Goal: Information Seeking & Learning: Learn about a topic

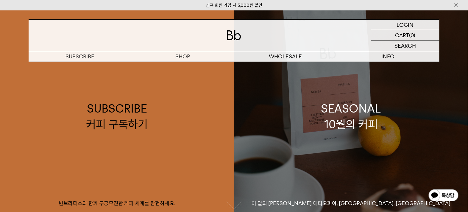
click at [355, 127] on div "SEASONAL 10월의 커피" at bounding box center [351, 117] width 60 height 32
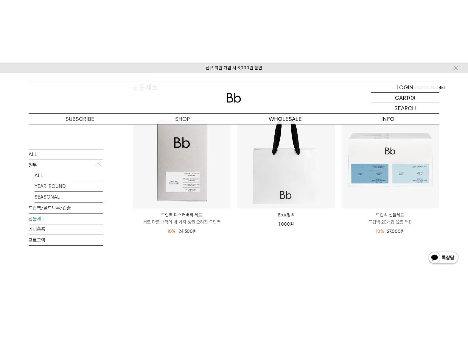
scroll to position [74, 0]
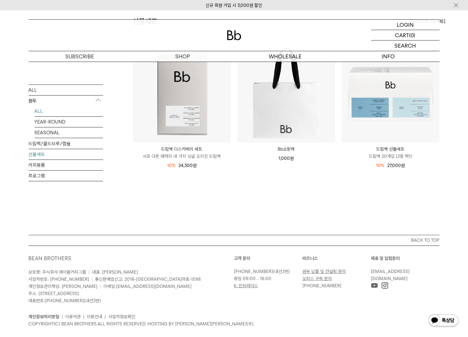
drag, startPoint x: 35, startPoint y: 112, endPoint x: 39, endPoint y: 109, distance: 5.1
click at [36, 111] on link "ALL" at bounding box center [69, 111] width 69 height 10
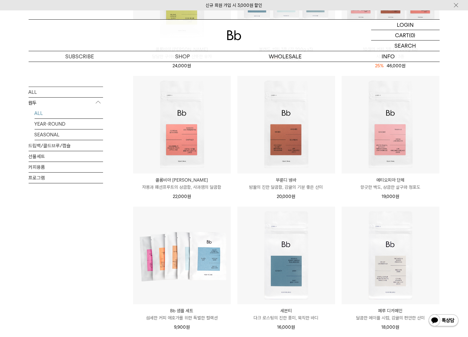
scroll to position [186, 0]
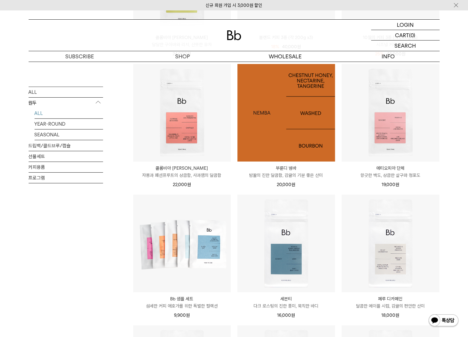
click at [260, 122] on img at bounding box center [286, 113] width 98 height 98
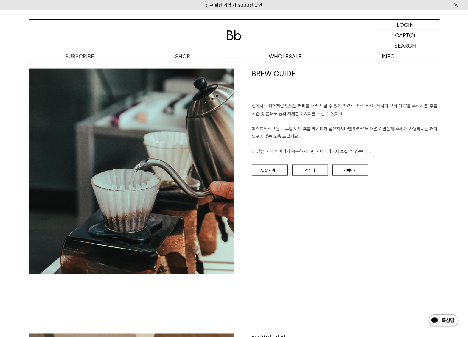
scroll to position [633, 0]
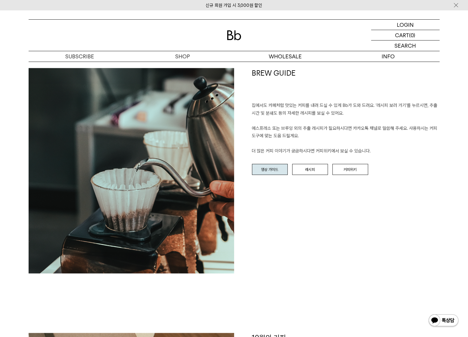
click at [283, 167] on link "영상 가이드" at bounding box center [270, 169] width 36 height 11
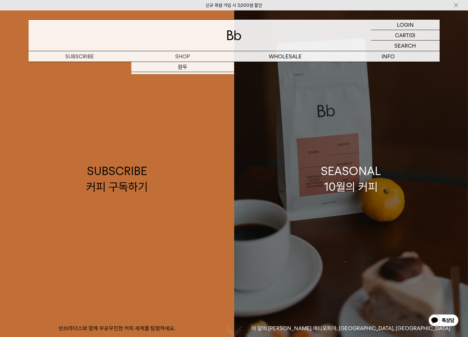
click at [339, 177] on div "SEASONAL 10월의 커피" at bounding box center [351, 179] width 60 height 32
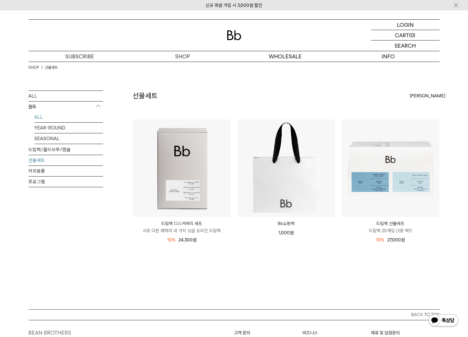
click at [44, 114] on link "ALL" at bounding box center [69, 117] width 69 height 10
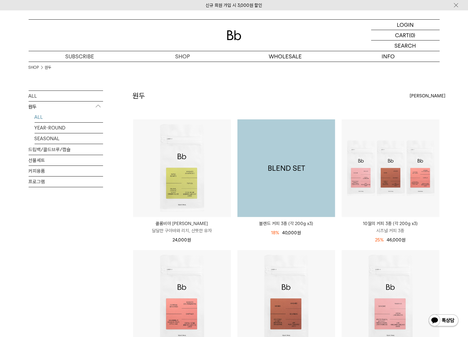
scroll to position [186, 0]
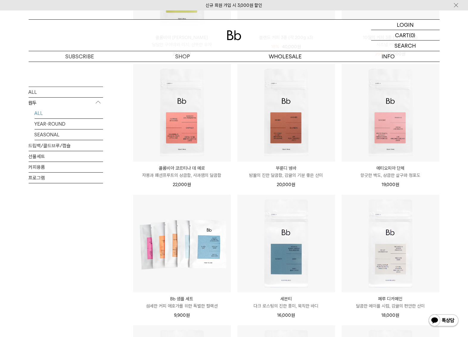
click at [282, 156] on img at bounding box center [286, 113] width 98 height 98
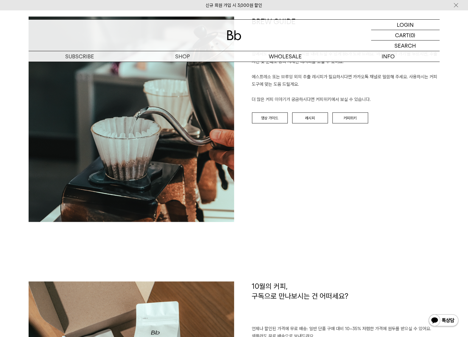
scroll to position [633, 0]
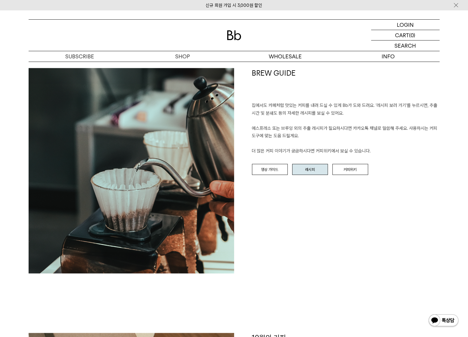
click at [305, 169] on link "레시피" at bounding box center [310, 169] width 36 height 11
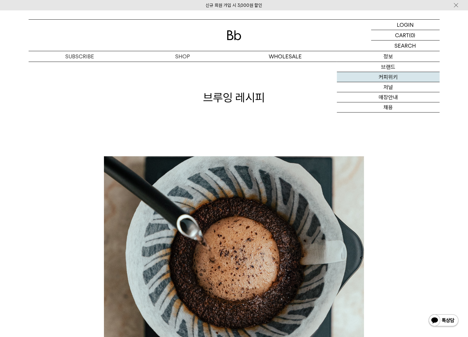
click at [388, 76] on link "커피위키" at bounding box center [388, 77] width 103 height 10
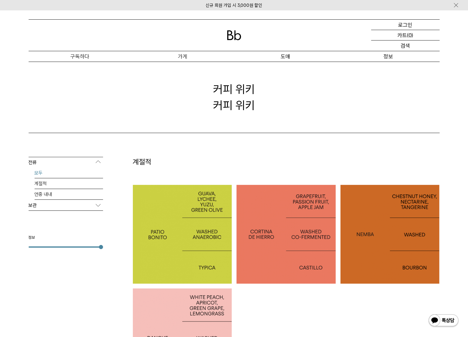
scroll to position [37, 0]
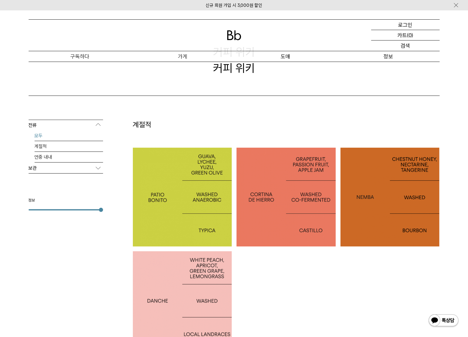
click at [393, 188] on div at bounding box center [390, 197] width 99 height 99
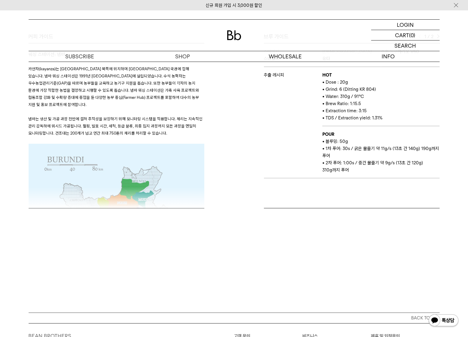
scroll to position [298, 0]
